Goal: Navigation & Orientation: Find specific page/section

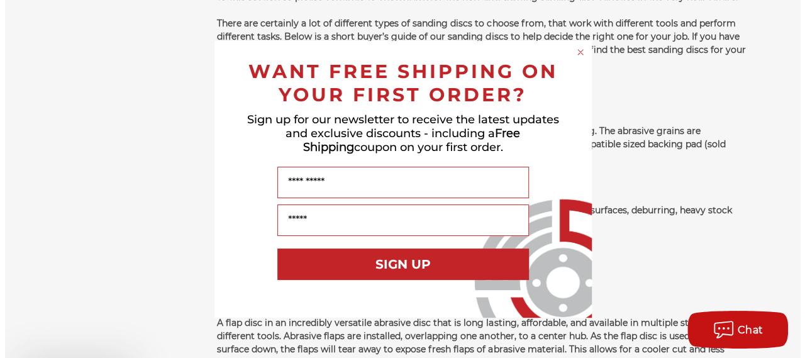
scroll to position [1659, 0]
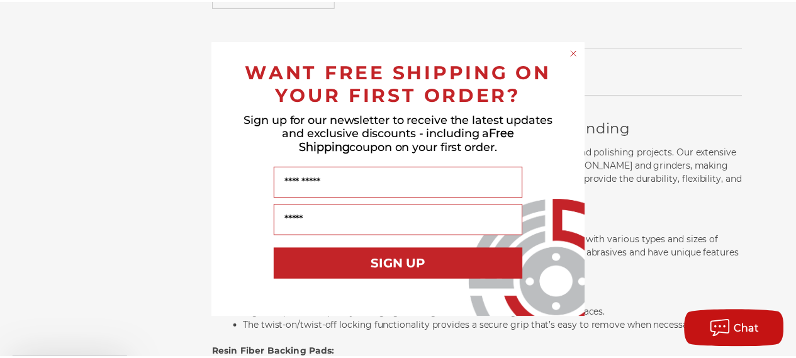
scroll to position [1090, 0]
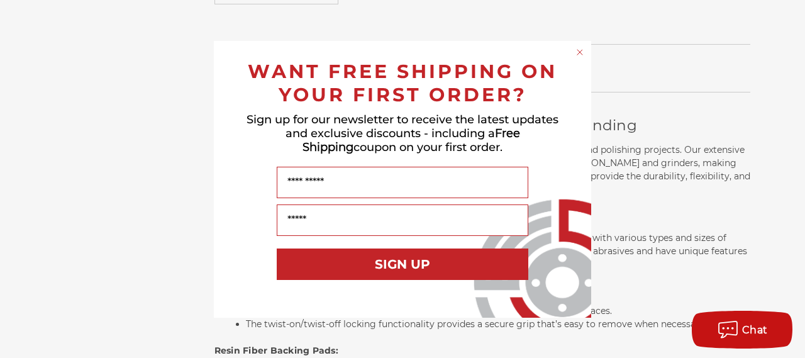
click at [579, 51] on icon "Close dialog" at bounding box center [580, 52] width 5 height 5
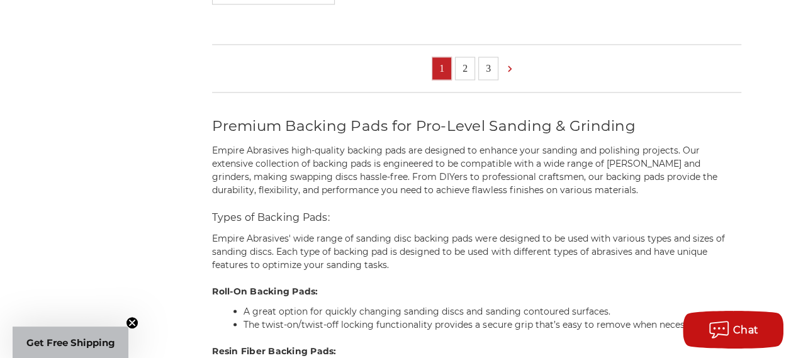
click at [468, 57] on link "2" at bounding box center [465, 68] width 19 height 22
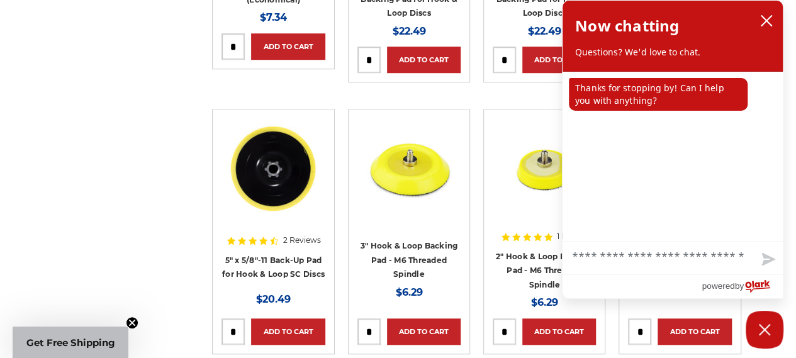
scroll to position [461, 0]
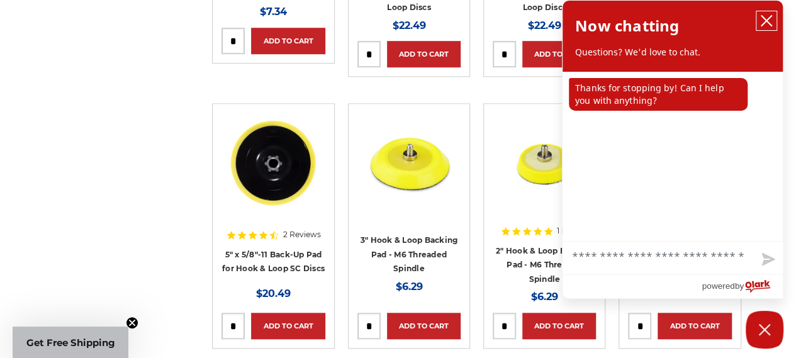
click at [766, 17] on icon "close chatbox" at bounding box center [766, 20] width 13 height 13
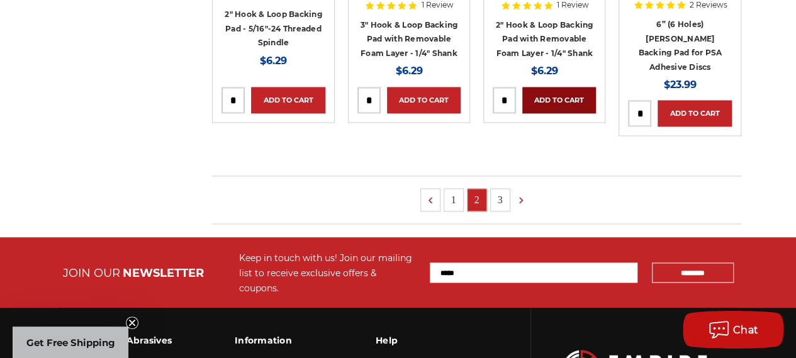
scroll to position [985, 0]
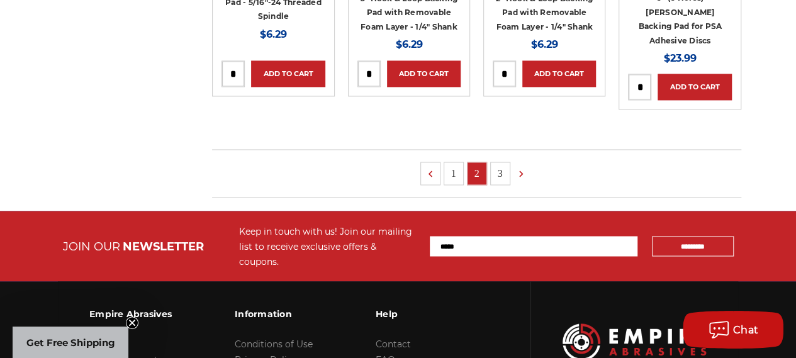
click at [502, 162] on link "3" at bounding box center [500, 173] width 19 height 22
